Goal: Find specific page/section: Find specific page/section

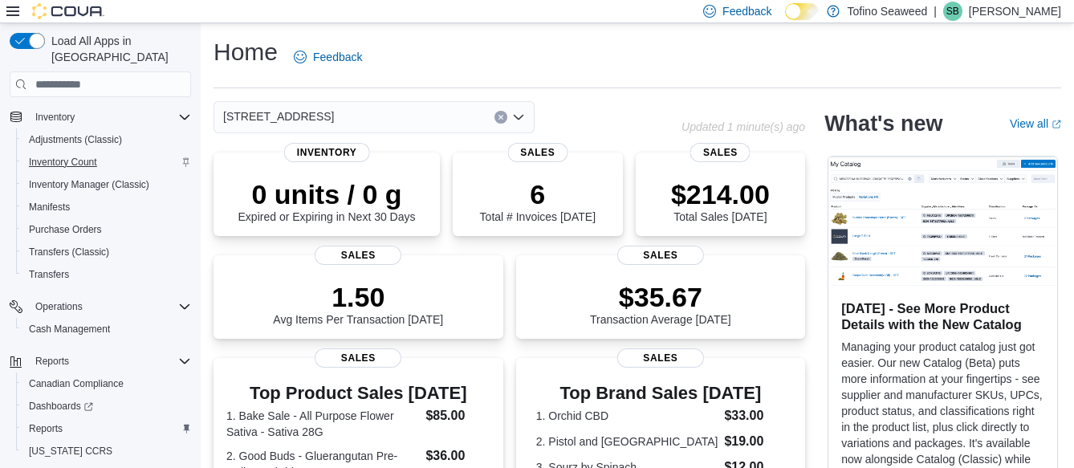
scroll to position [175, 0]
click at [68, 401] on span "Dashboards" at bounding box center [61, 407] width 64 height 13
